Goal: Task Accomplishment & Management: Complete application form

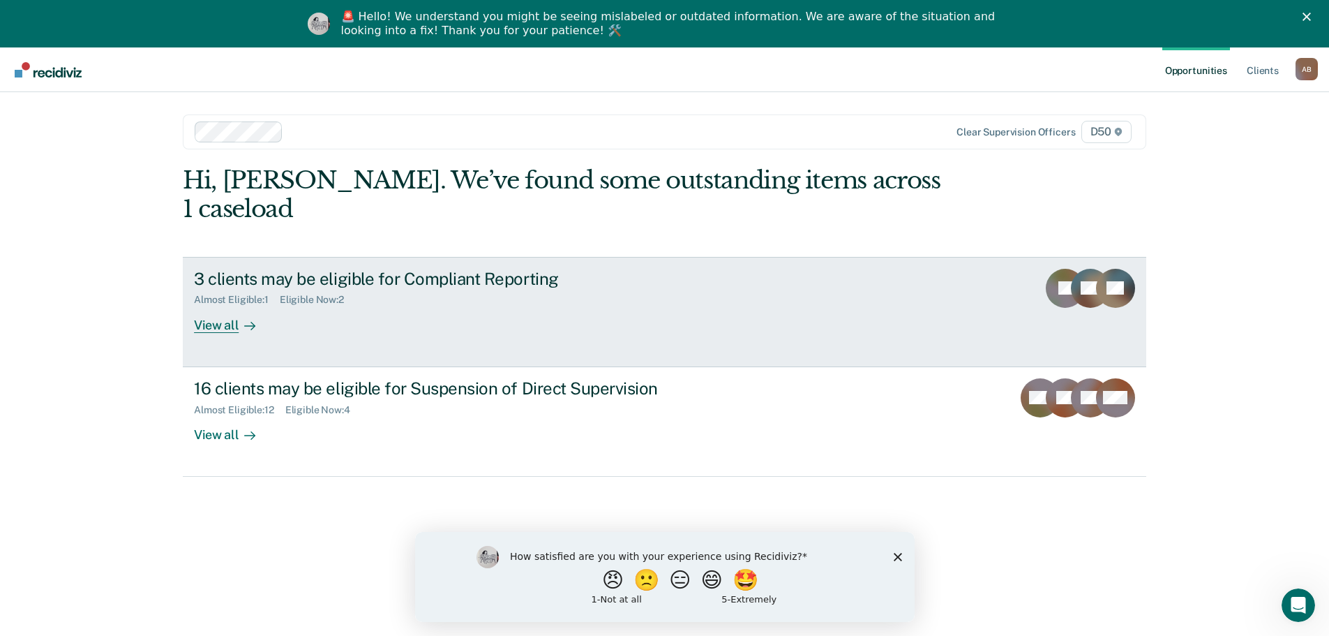
click at [292, 294] on div "3 clients may be eligible for Compliant Reporting Almost Eligible : 1 Eligible …" at bounding box center [455, 301] width 523 height 64
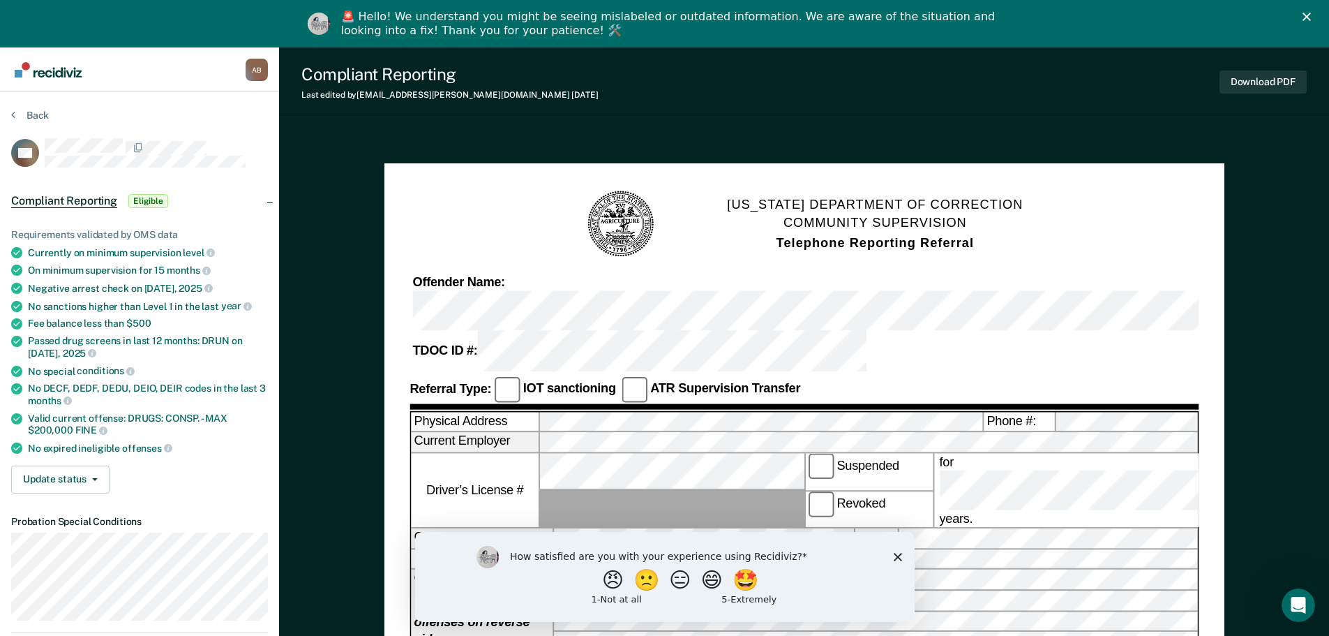
click at [895, 557] on polygon "Close survey" at bounding box center [897, 556] width 8 height 8
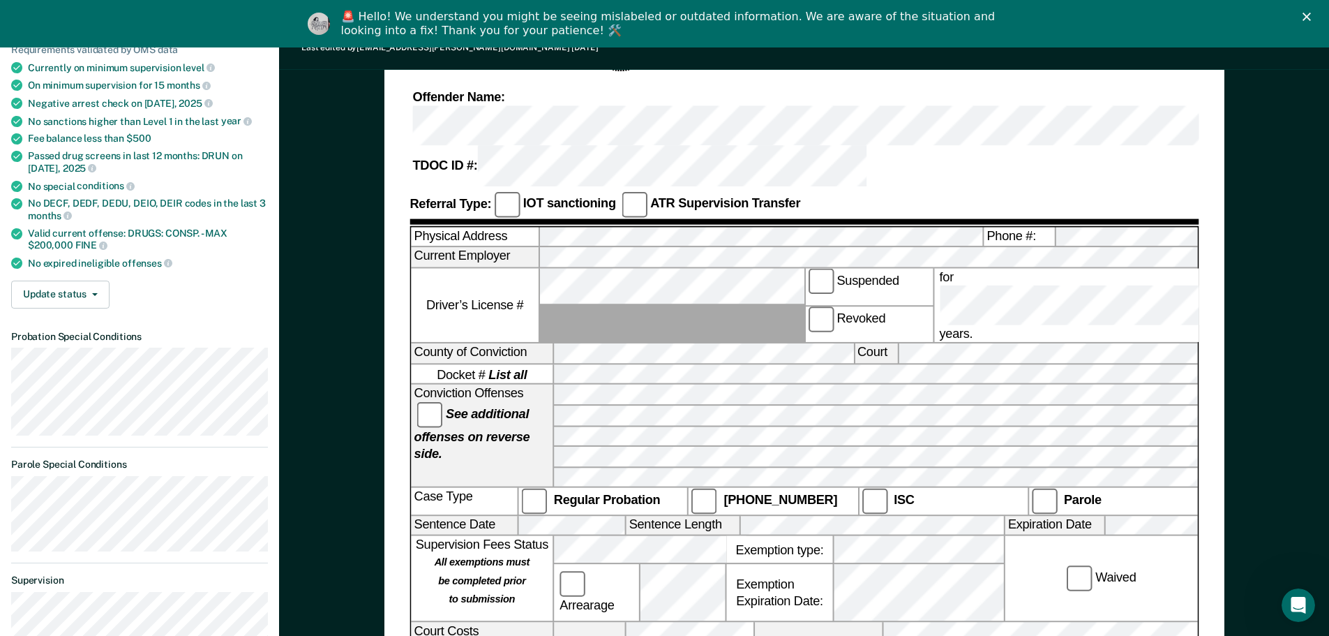
scroll to position [209, 0]
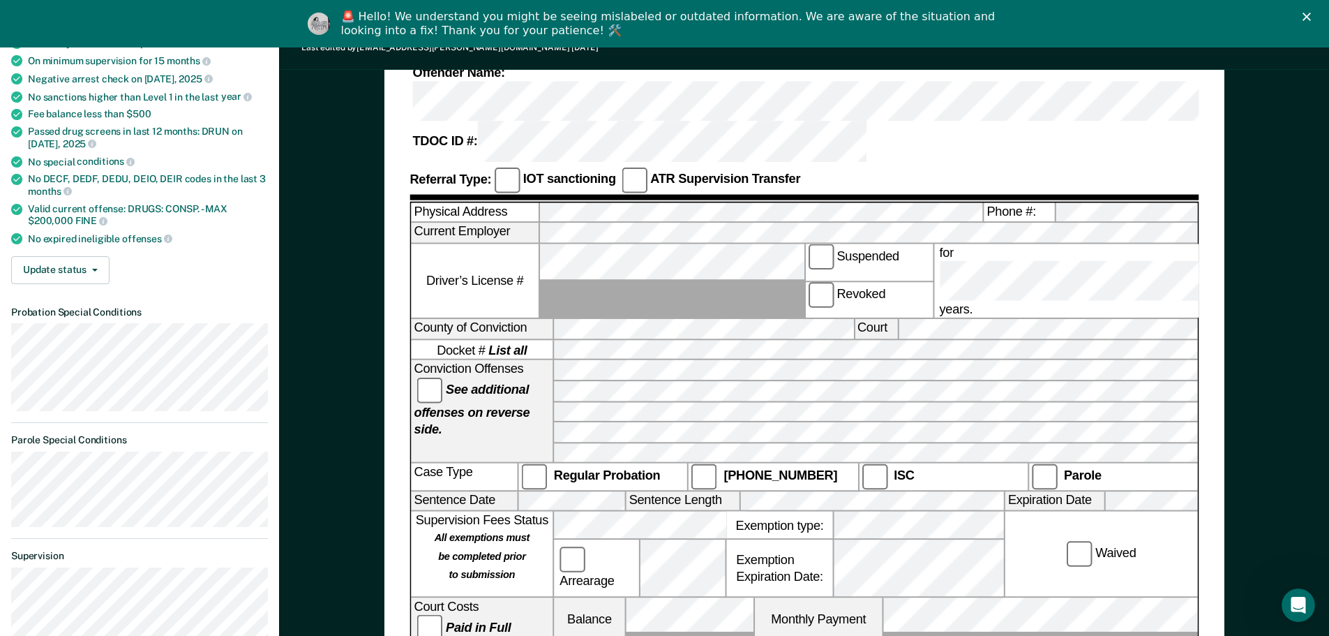
click at [1046, 464] on label "Parole" at bounding box center [1113, 477] width 169 height 26
click at [1251, 426] on div "[US_STATE] DEPARTMENT OF CORRECTION COMMUNITY SUPERVISION Telephone Reporting R…" at bounding box center [804, 541] width 1050 height 1233
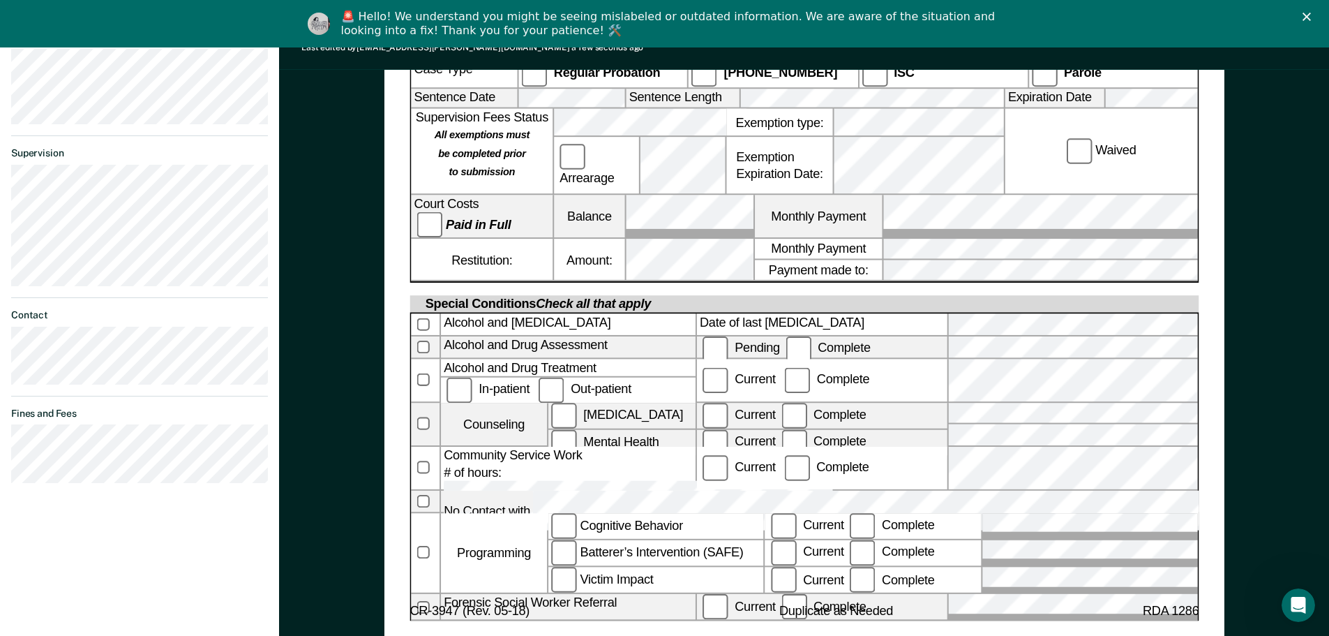
scroll to position [628, 0]
